Goal: Transaction & Acquisition: Purchase product/service

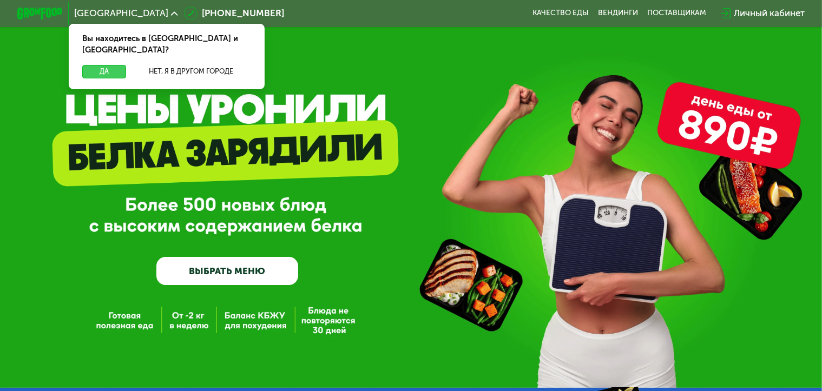
click at [113, 65] on button "Да" at bounding box center [104, 72] width 44 height 14
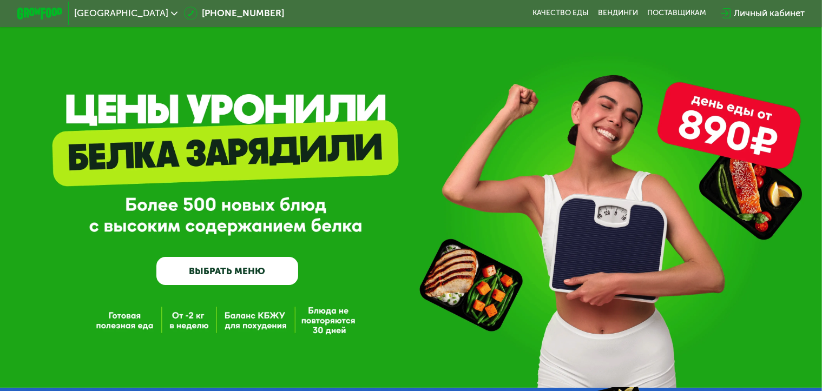
scroll to position [54, 0]
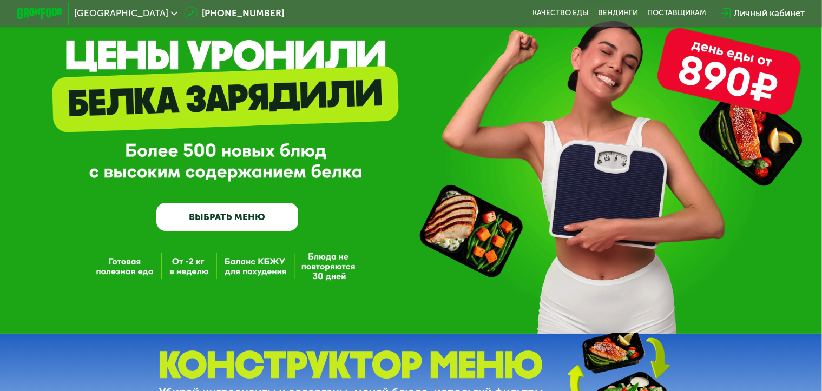
click at [217, 220] on link "ВЫБРАТЬ МЕНЮ" at bounding box center [227, 217] width 142 height 29
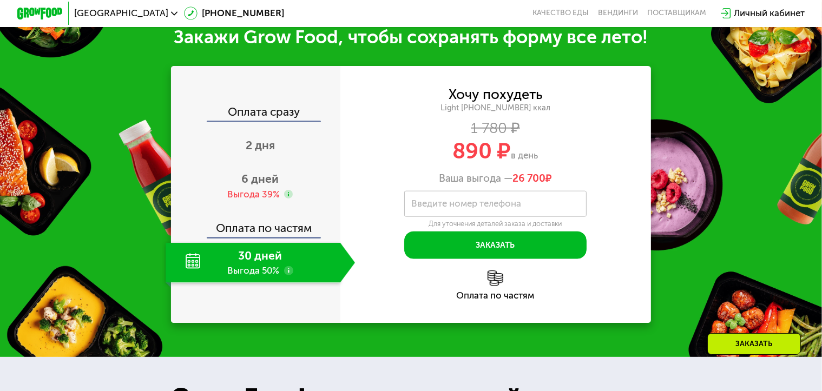
scroll to position [1137, 0]
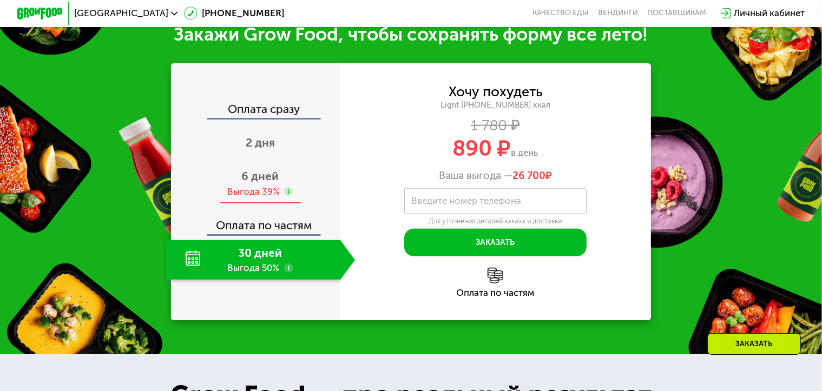
click at [288, 196] on use at bounding box center [288, 191] width 9 height 9
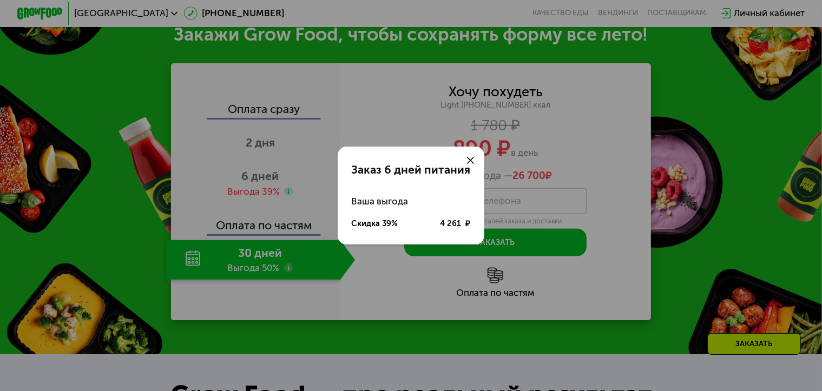
click at [472, 158] on icon at bounding box center [470, 160] width 7 height 7
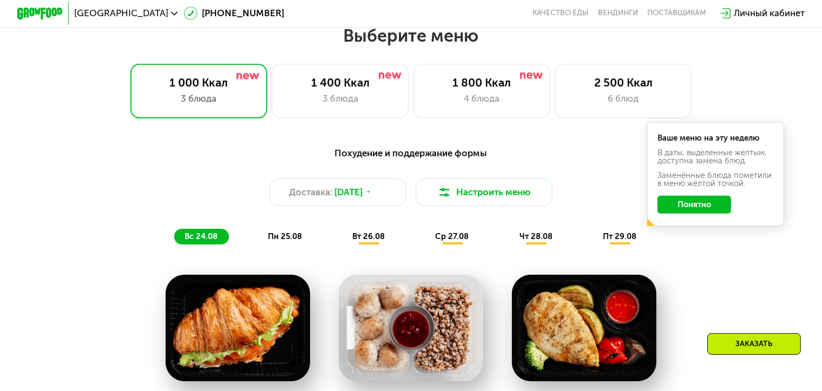
scroll to position [379, 0]
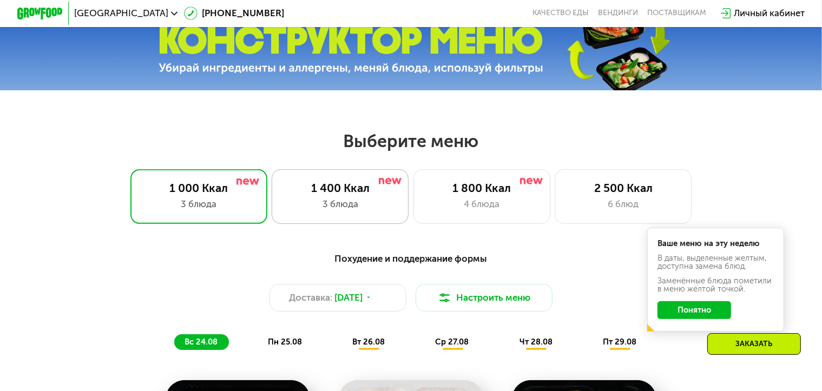
click at [357, 204] on div "3 блюда" at bounding box center [340, 205] width 113 height 14
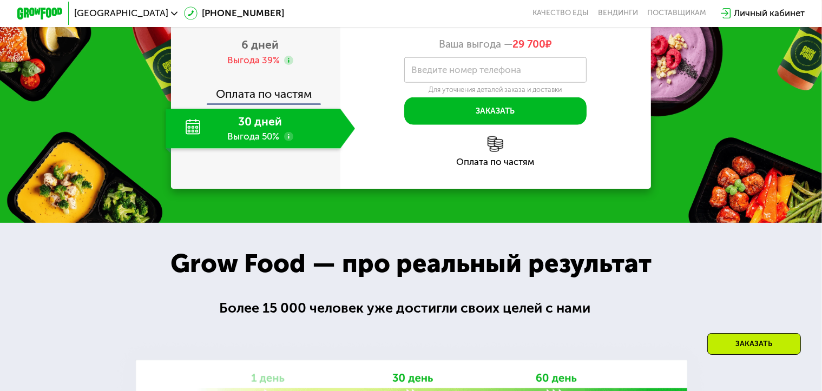
scroll to position [1191, 0]
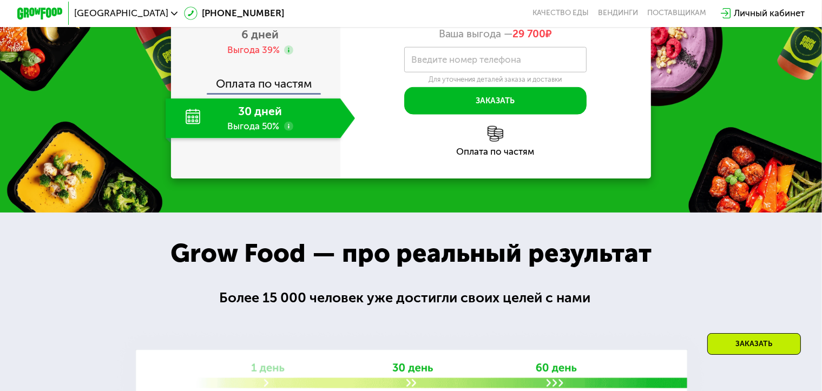
click at [288, 131] on use at bounding box center [288, 126] width 9 height 9
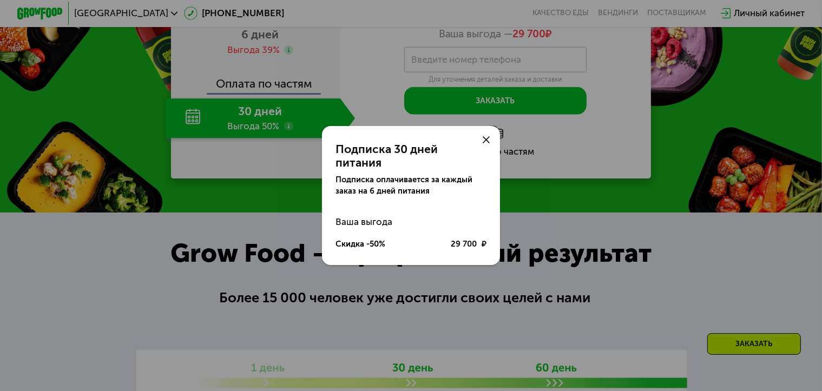
click at [487, 143] on icon at bounding box center [486, 139] width 7 height 7
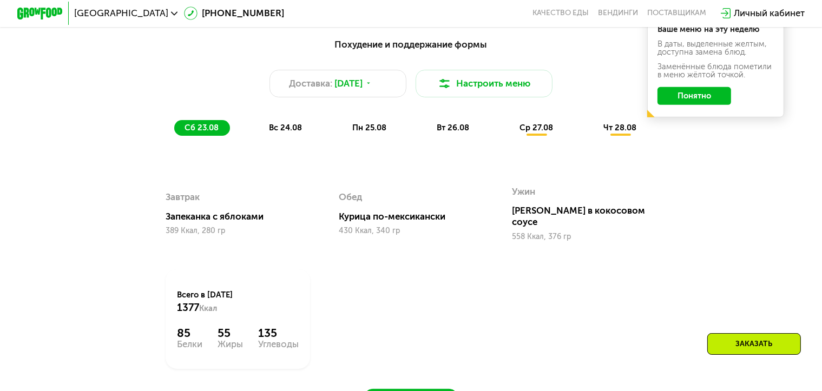
scroll to position [487, 0]
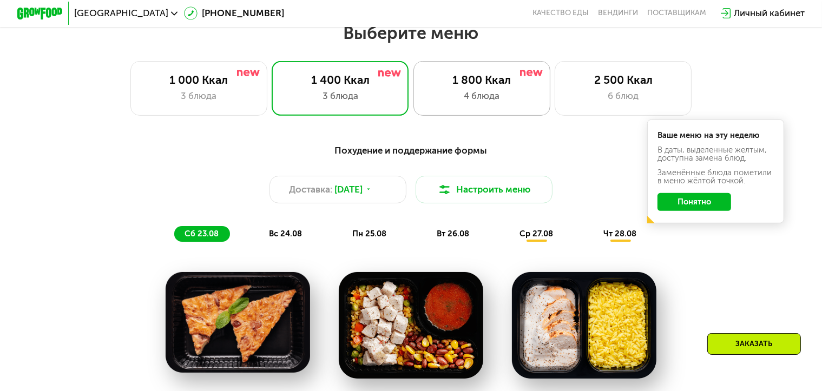
click at [539, 103] on div "4 блюда" at bounding box center [481, 96] width 113 height 14
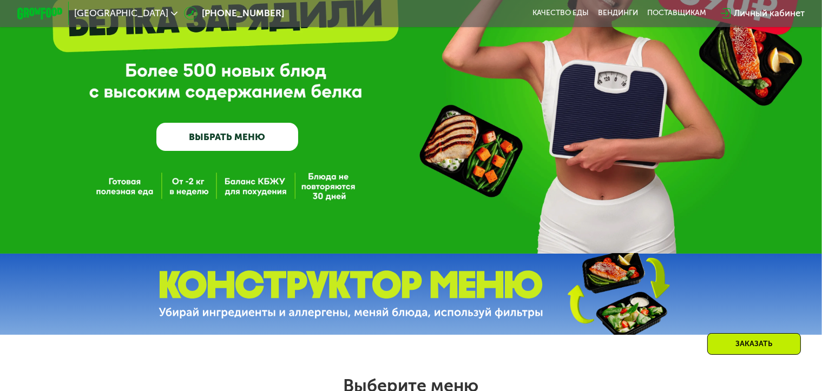
scroll to position [0, 0]
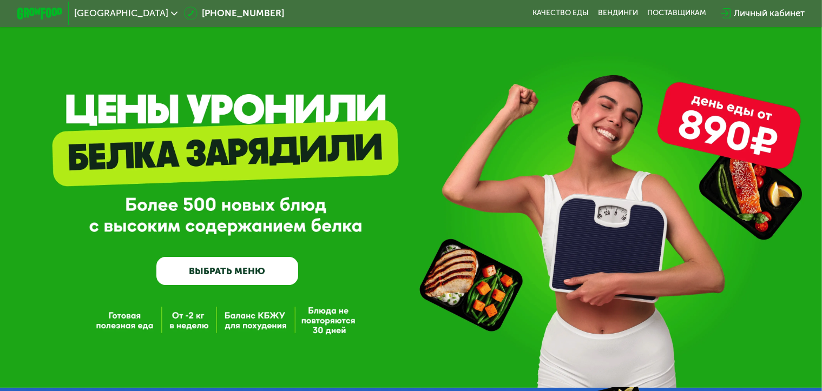
click at [214, 276] on link "ВЫБРАТЬ МЕНЮ" at bounding box center [227, 271] width 142 height 29
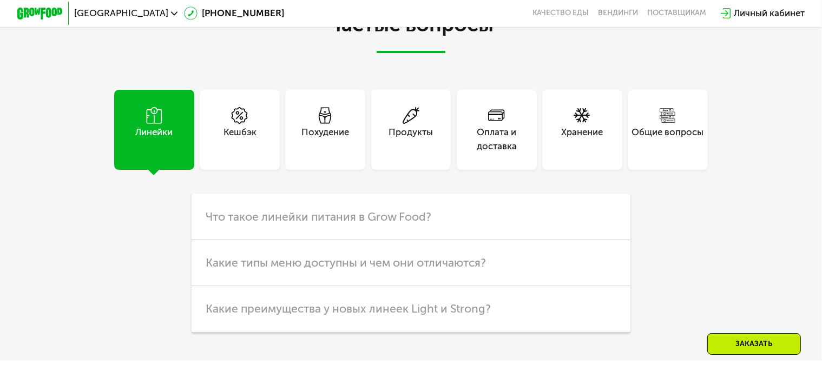
scroll to position [2815, 0]
click at [349, 223] on span "Что такое линейки питания в Grow Food?" at bounding box center [319, 216] width 226 height 14
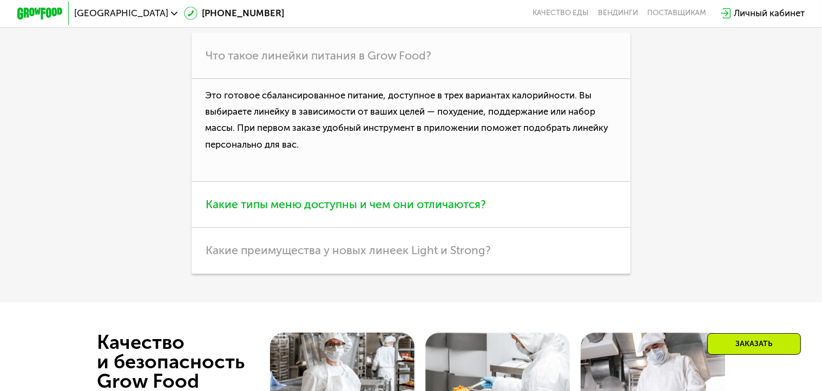
scroll to position [2977, 0]
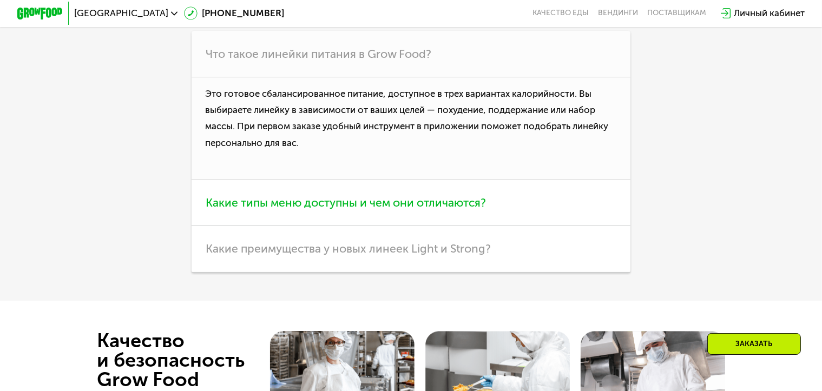
click at [365, 209] on span "Какие типы меню доступны и чем они отличаются?" at bounding box center [346, 203] width 280 height 14
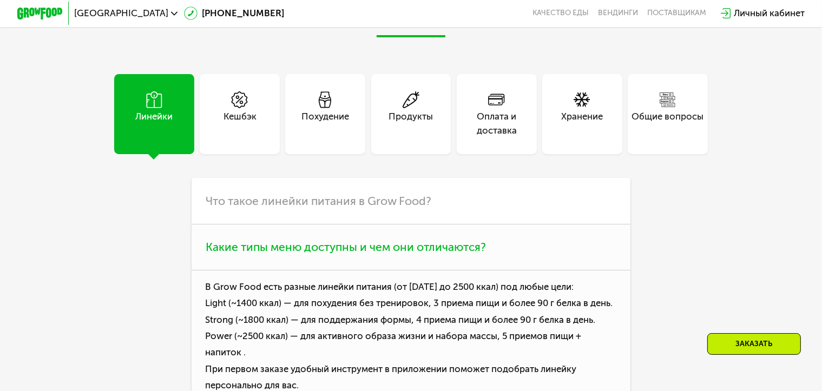
scroll to position [2815, 0]
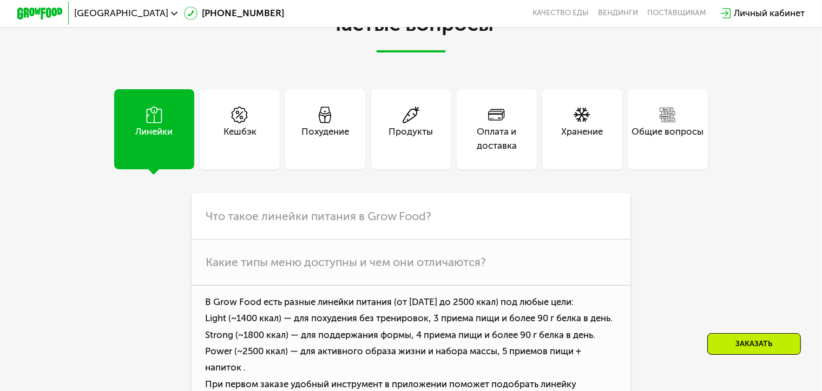
click at [346, 153] on div "Похудение" at bounding box center [325, 139] width 48 height 28
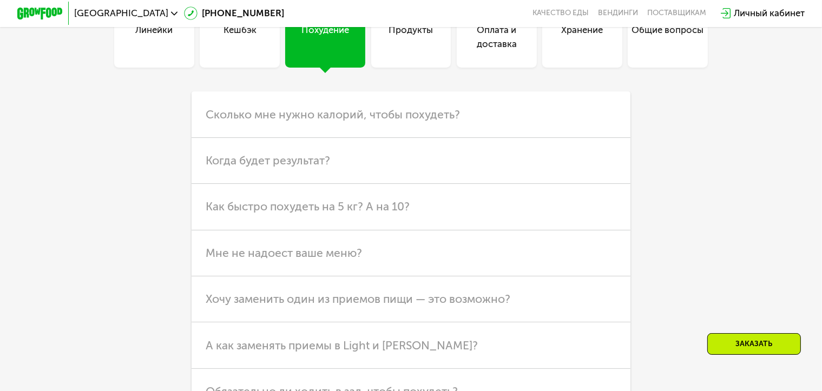
scroll to position [2923, 0]
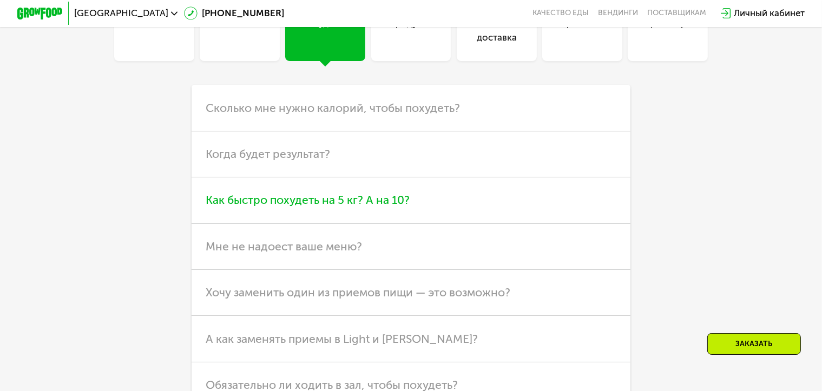
click at [300, 207] on span "Как быстро похудеть на 5 кг? А на 10?" at bounding box center [308, 200] width 204 height 14
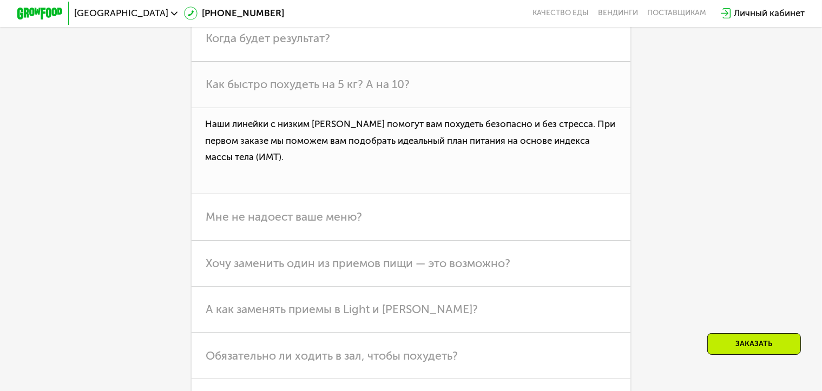
scroll to position [3085, 0]
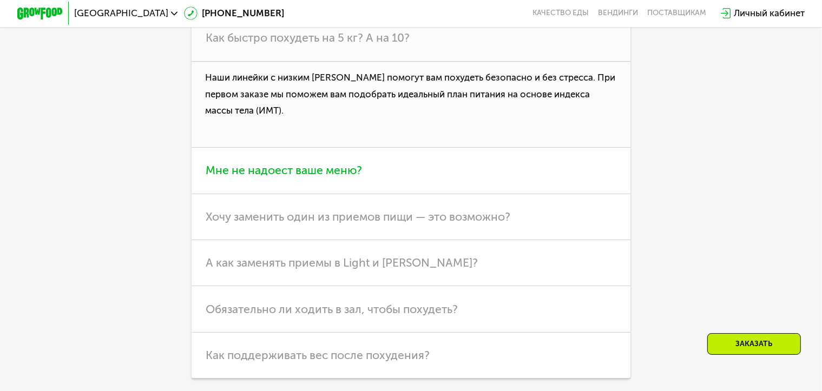
click at [274, 177] on span "Мне не надоест ваше меню?" at bounding box center [284, 170] width 156 height 14
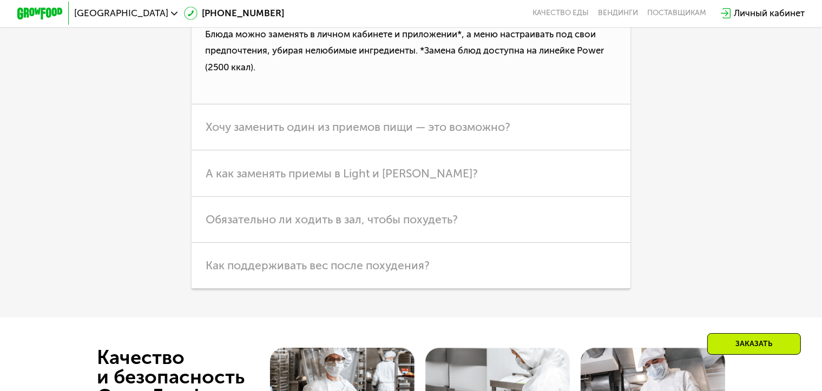
scroll to position [3194, 0]
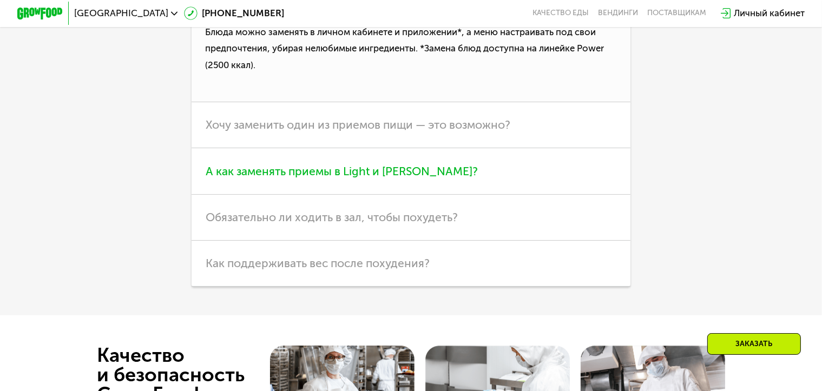
click at [307, 178] on span "А как заменять приемы в Light и [PERSON_NAME]?" at bounding box center [342, 172] width 272 height 14
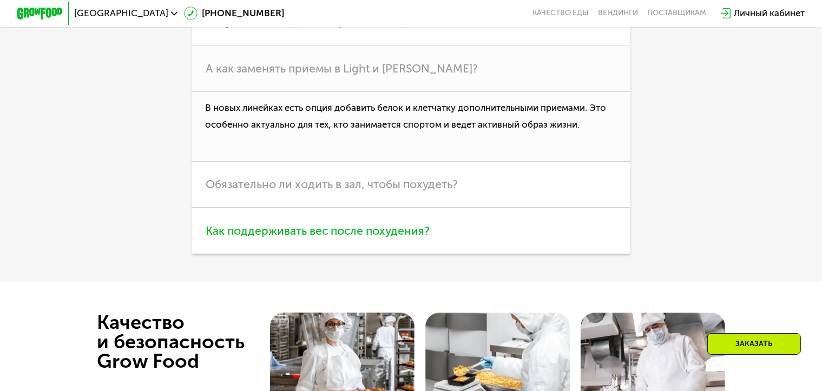
click at [396, 238] on span "Как поддерживать вес после похудения?" at bounding box center [318, 231] width 224 height 14
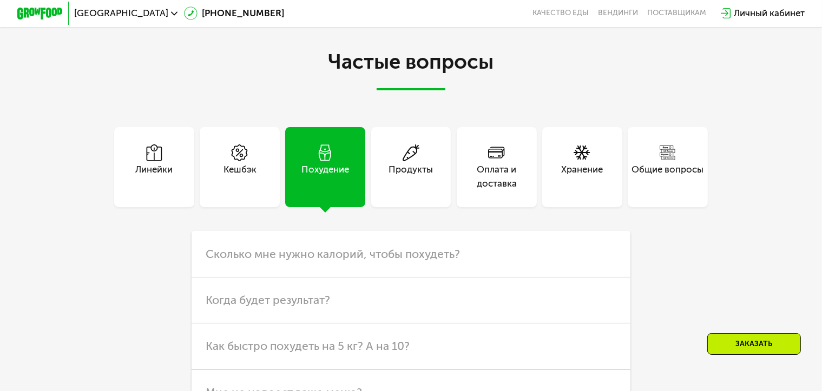
scroll to position [2761, 0]
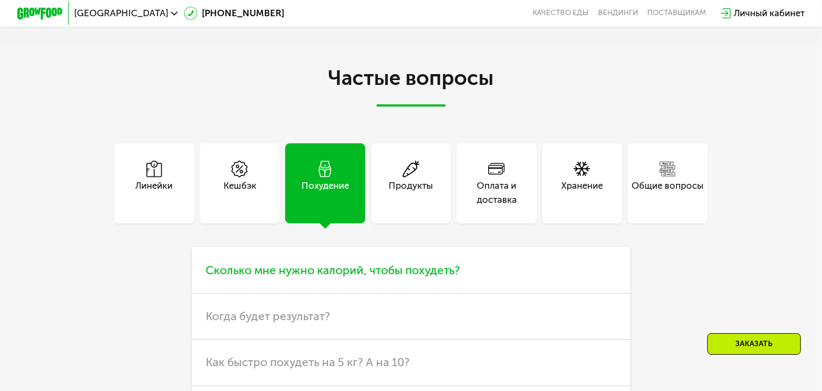
click at [311, 277] on span "Сколько мне нужно калорий, чтобы похудеть?" at bounding box center [333, 271] width 254 height 14
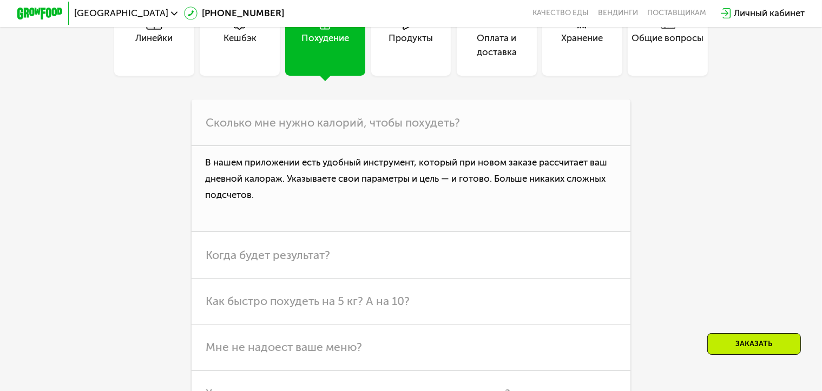
scroll to position [2923, 0]
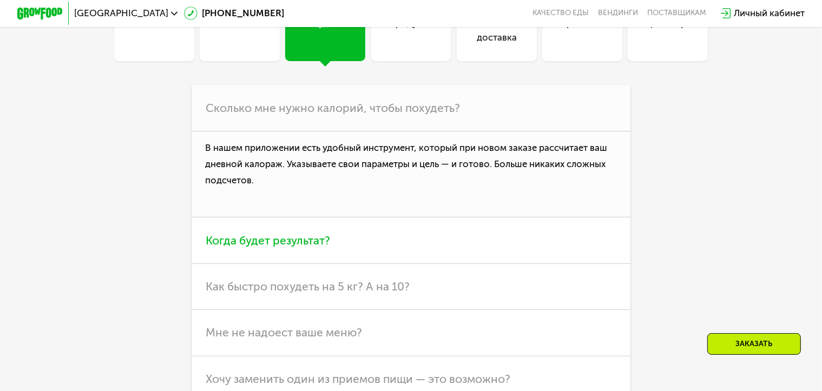
click at [305, 247] on span "Когда будет результат?" at bounding box center [268, 241] width 124 height 14
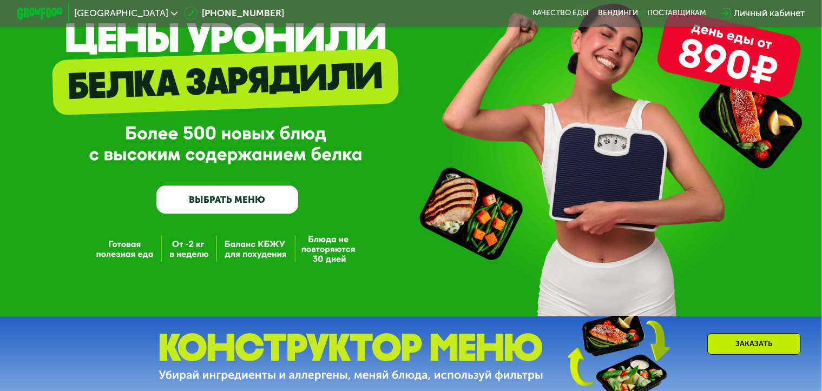
scroll to position [0, 0]
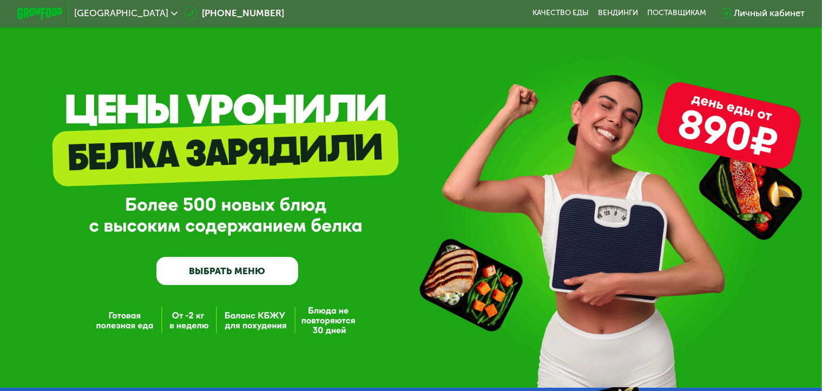
click at [30, 11] on img at bounding box center [39, 14] width 45 height 12
click at [579, 13] on link "Качество еды" at bounding box center [561, 13] width 56 height 9
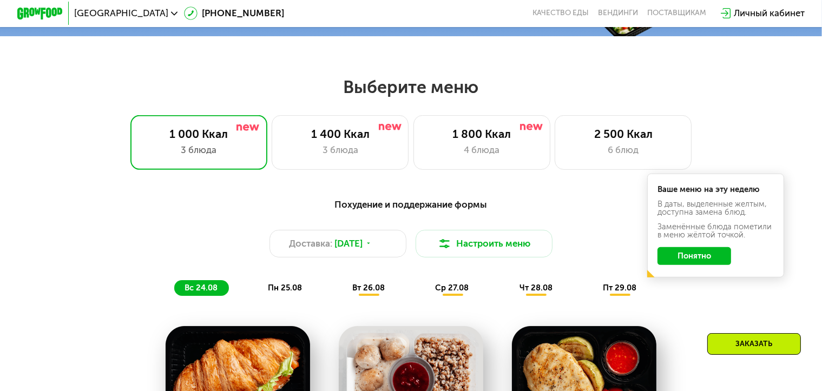
scroll to position [487, 0]
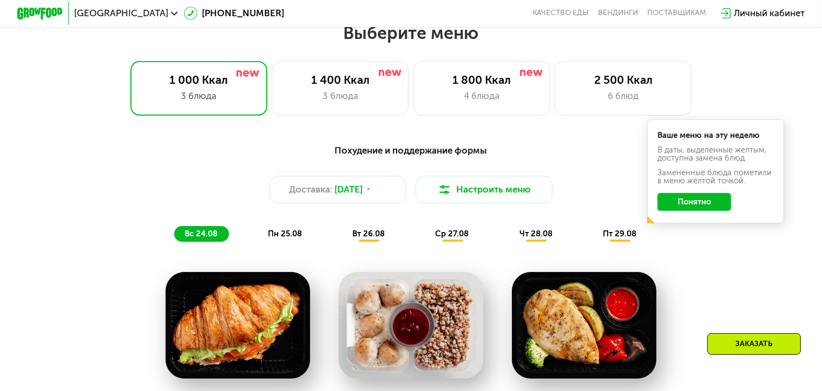
click at [425, 242] on div "вт 26.08" at bounding box center [452, 234] width 55 height 16
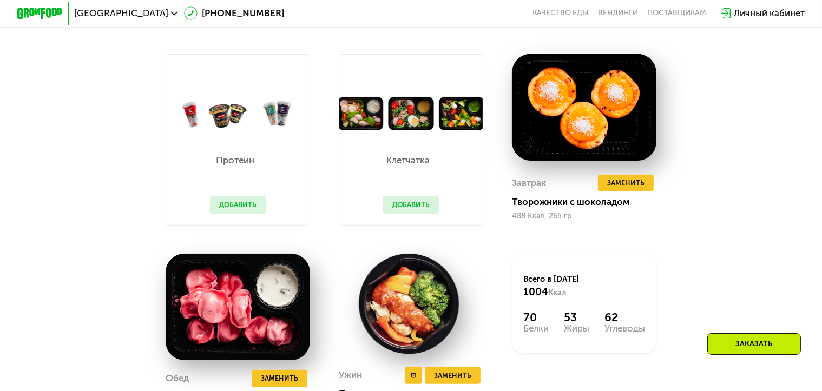
scroll to position [704, 0]
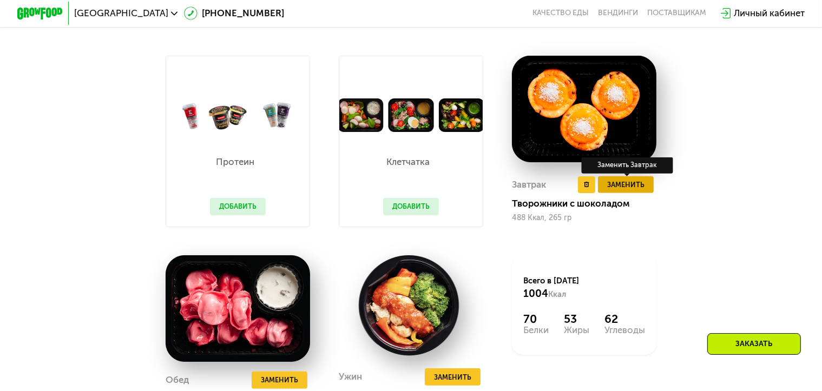
click at [628, 191] on span "Заменить" at bounding box center [625, 184] width 37 height 11
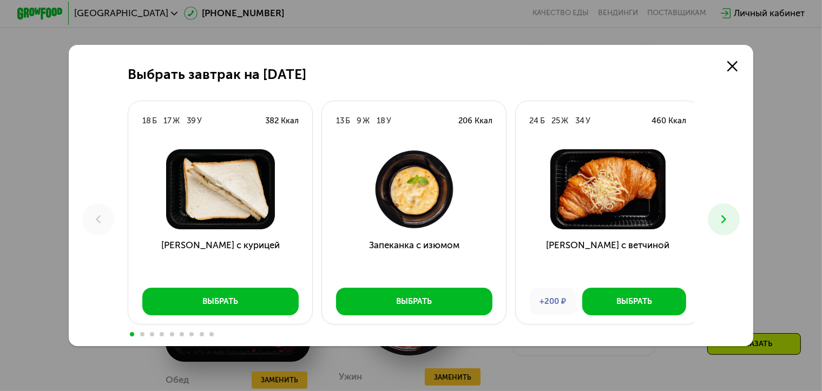
click at [731, 220] on icon at bounding box center [724, 220] width 14 height 14
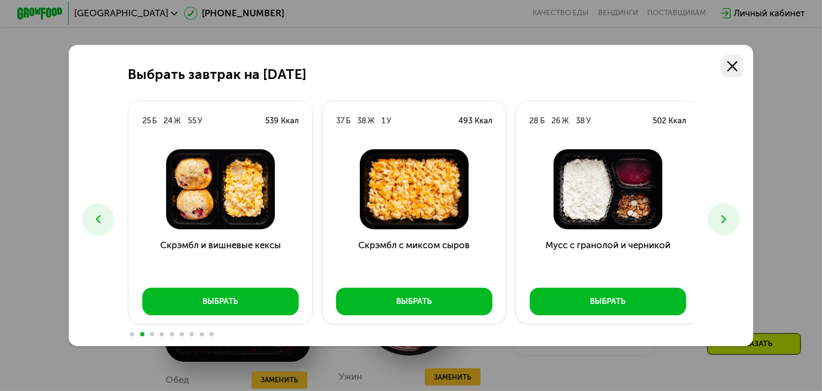
click at [736, 64] on use at bounding box center [732, 66] width 10 height 10
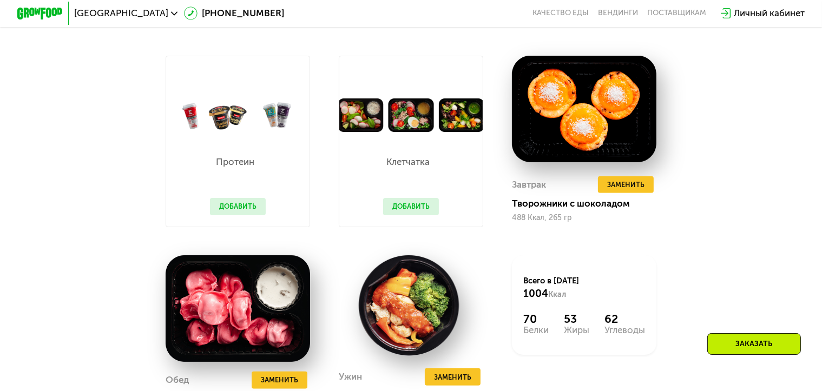
click at [412, 215] on button "Добавить" at bounding box center [411, 206] width 56 height 17
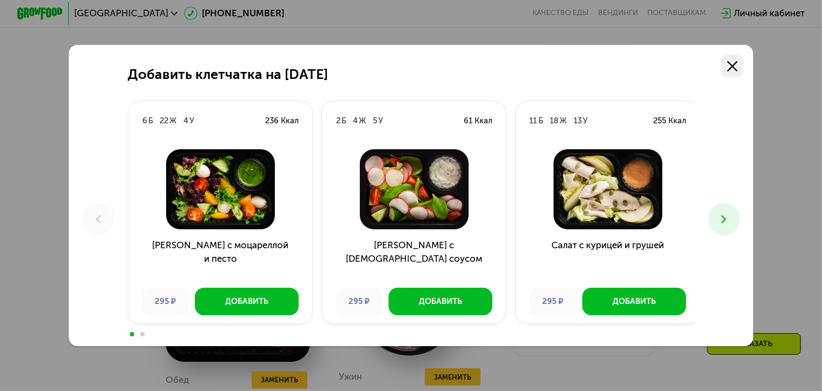
click at [738, 61] on use at bounding box center [732, 66] width 10 height 10
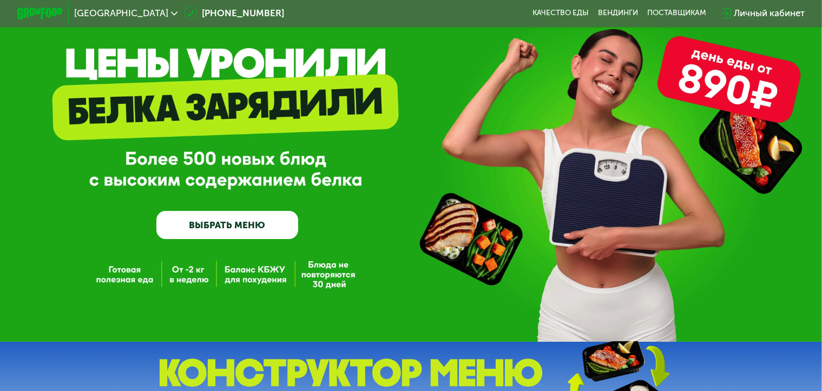
scroll to position [0, 0]
